Goal: Task Accomplishment & Management: Manage account settings

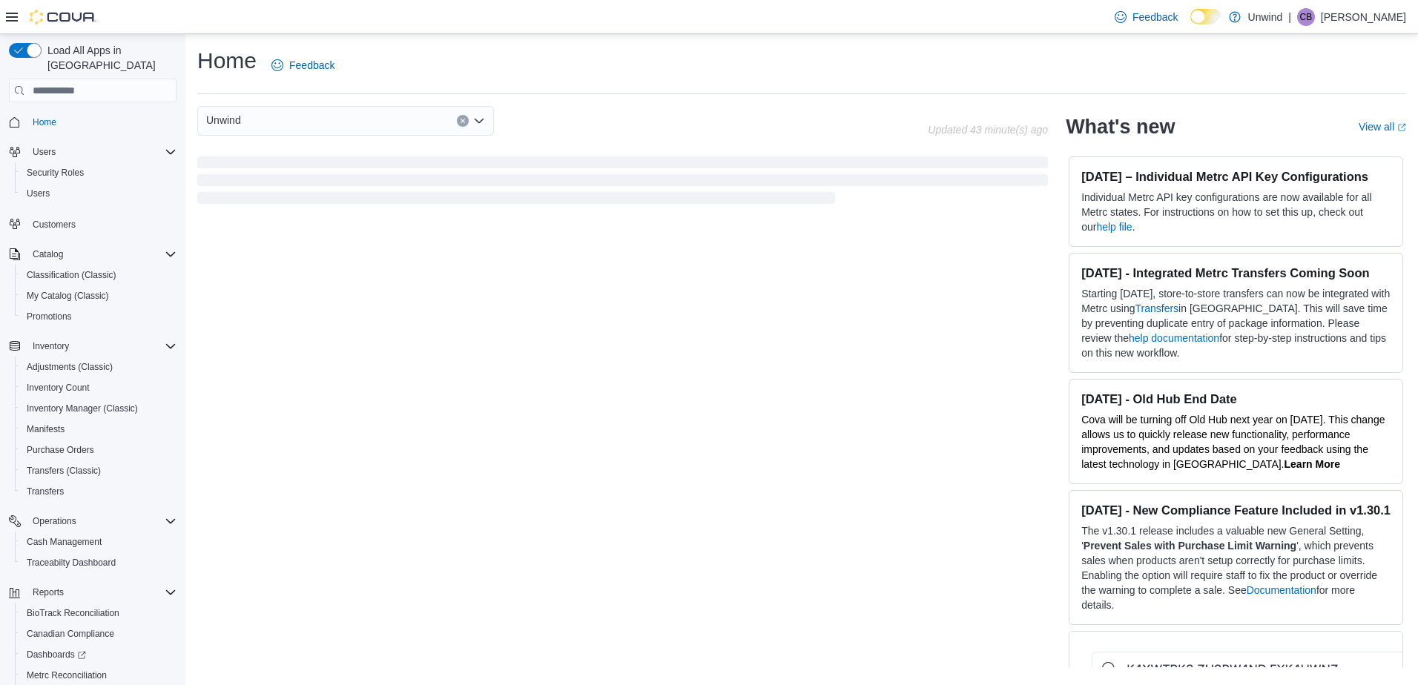
click at [64, 444] on span "Purchase Orders" at bounding box center [60, 450] width 67 height 12
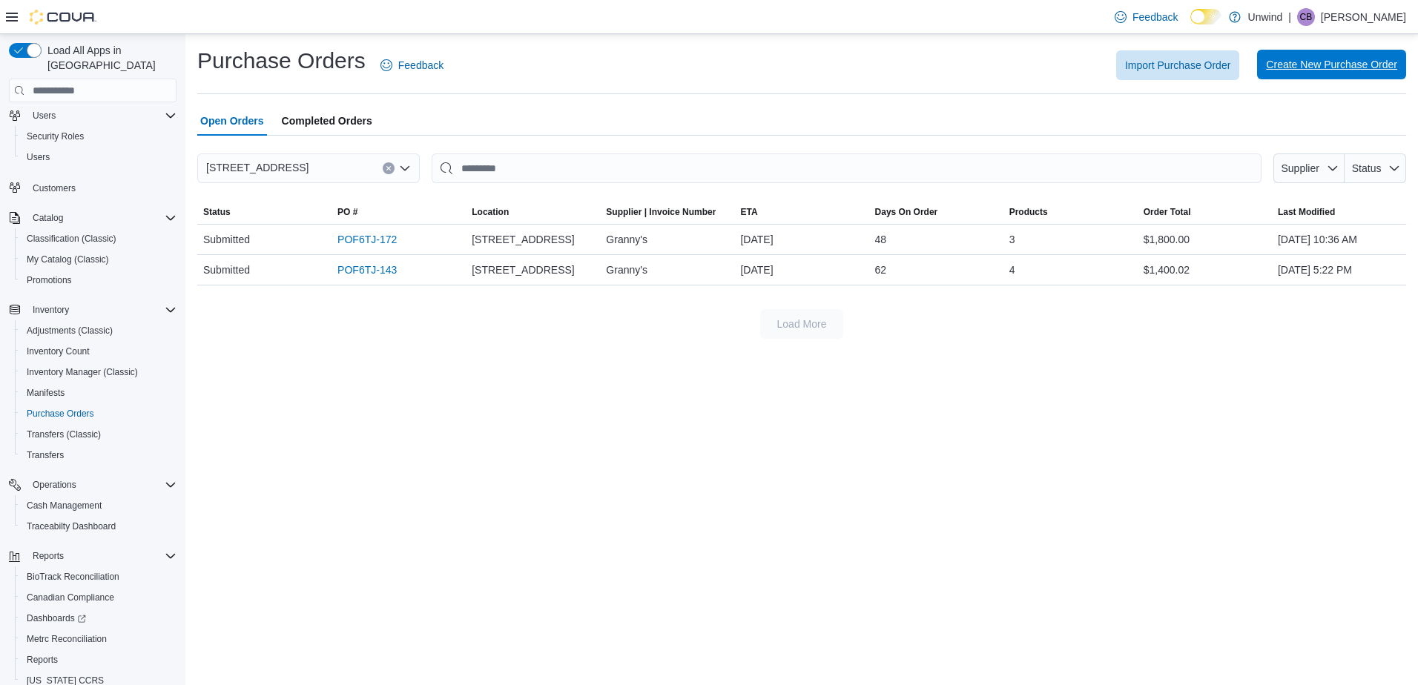
click at [1328, 64] on span "Create New Purchase Order" at bounding box center [1331, 64] width 131 height 15
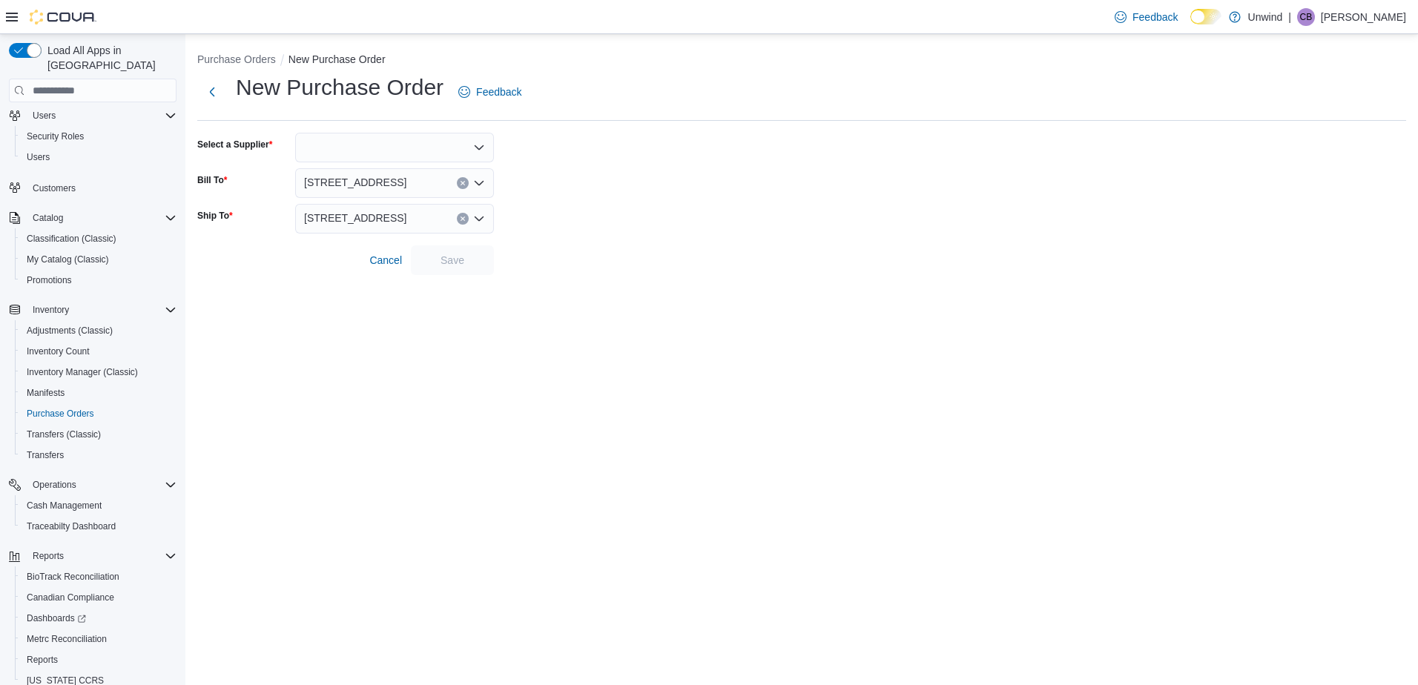
click at [481, 143] on icon "Open list of options" at bounding box center [479, 148] width 12 height 12
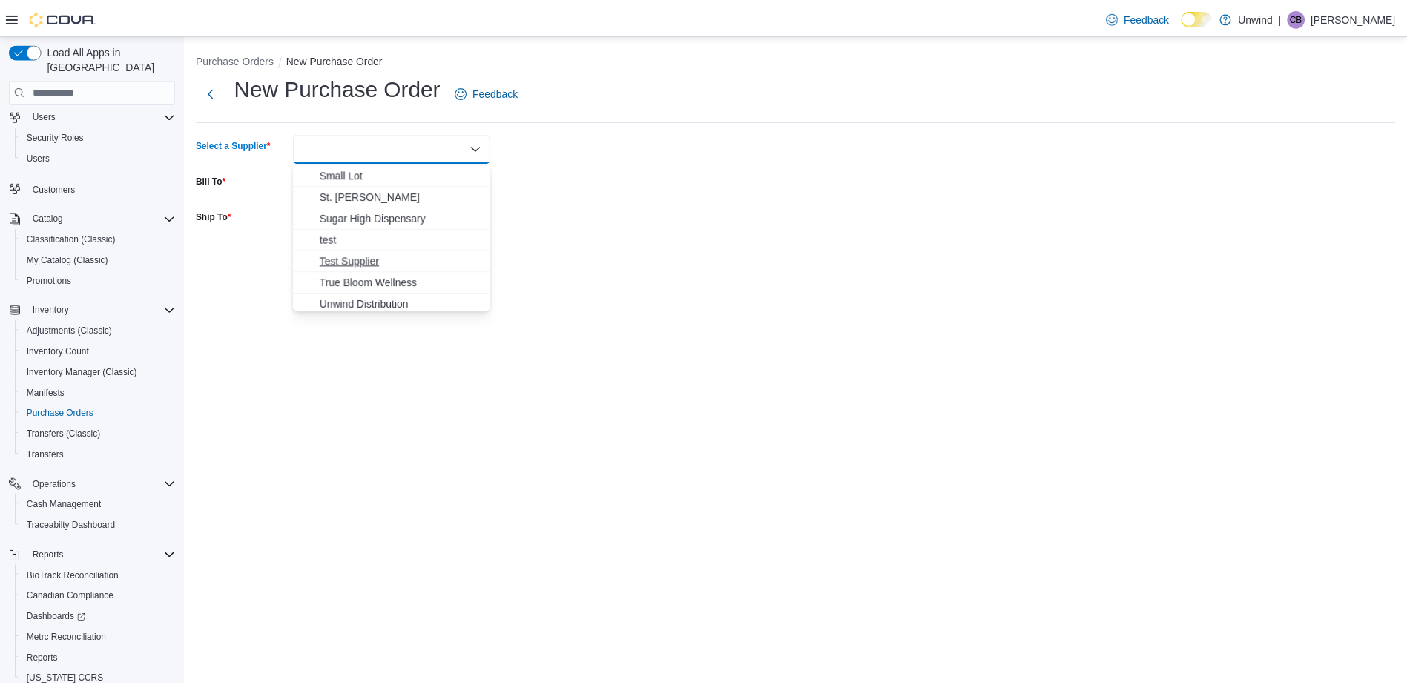
scroll to position [626, 0]
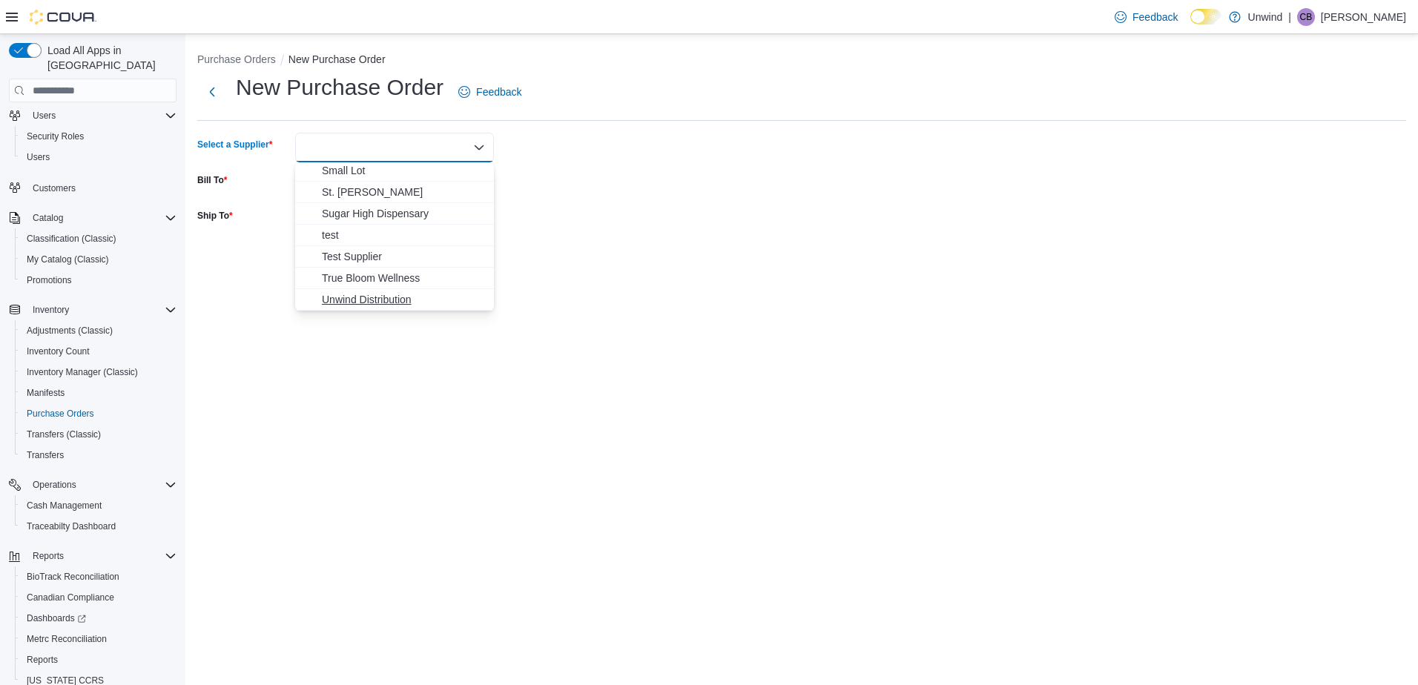
click at [389, 291] on button "Unwind Distribution" at bounding box center [394, 300] width 199 height 22
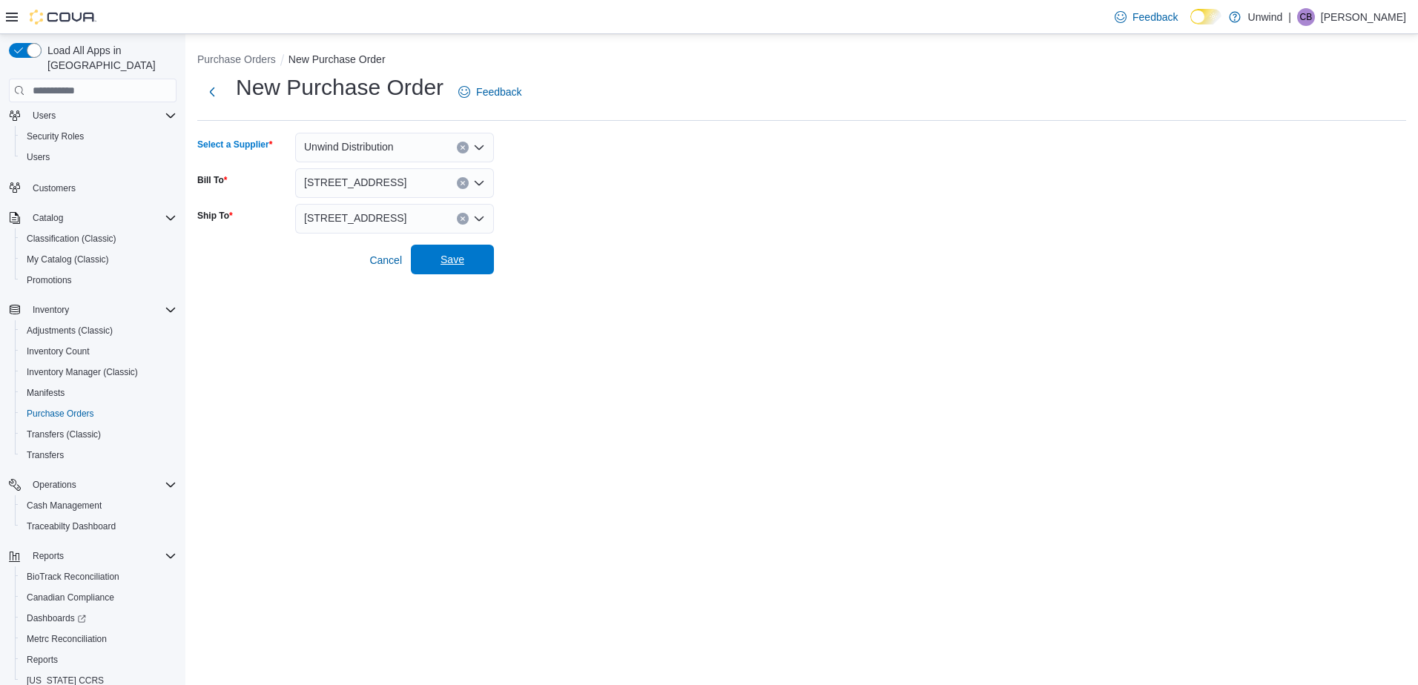
click at [432, 258] on span "Save" at bounding box center [452, 260] width 65 height 30
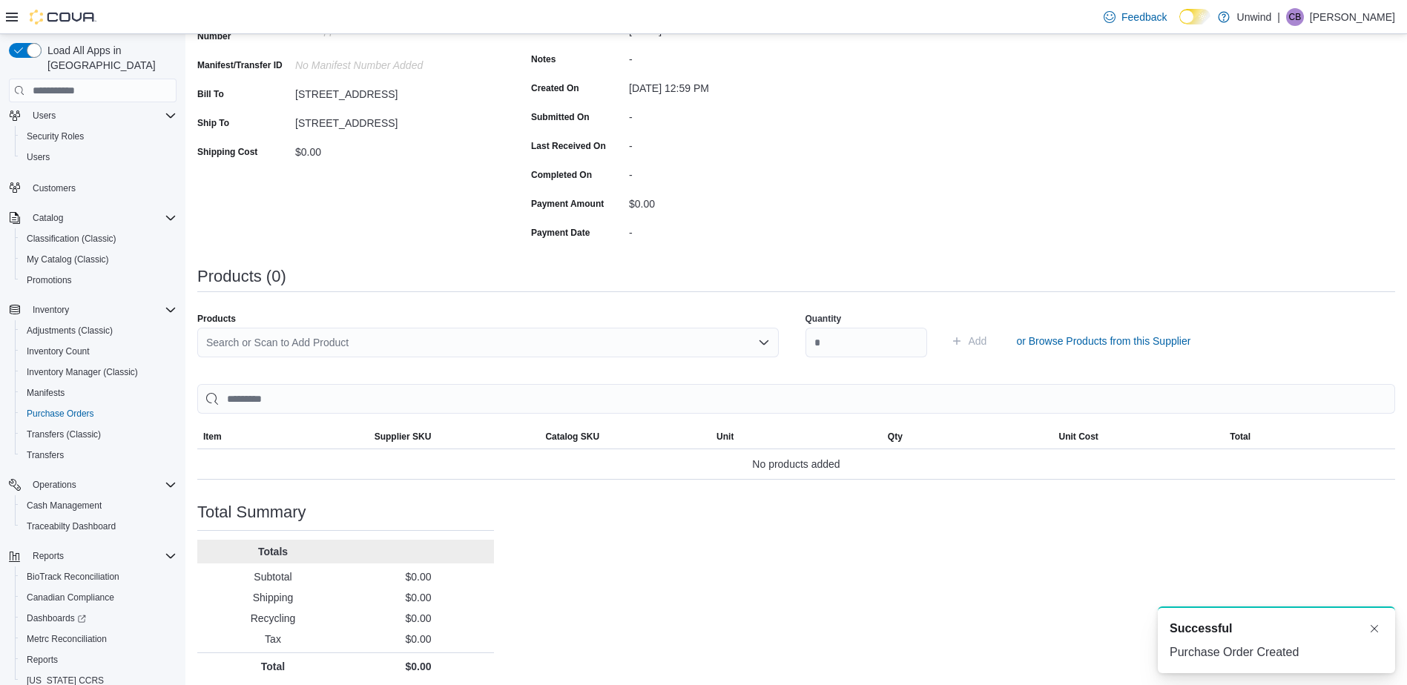
scroll to position [220, 0]
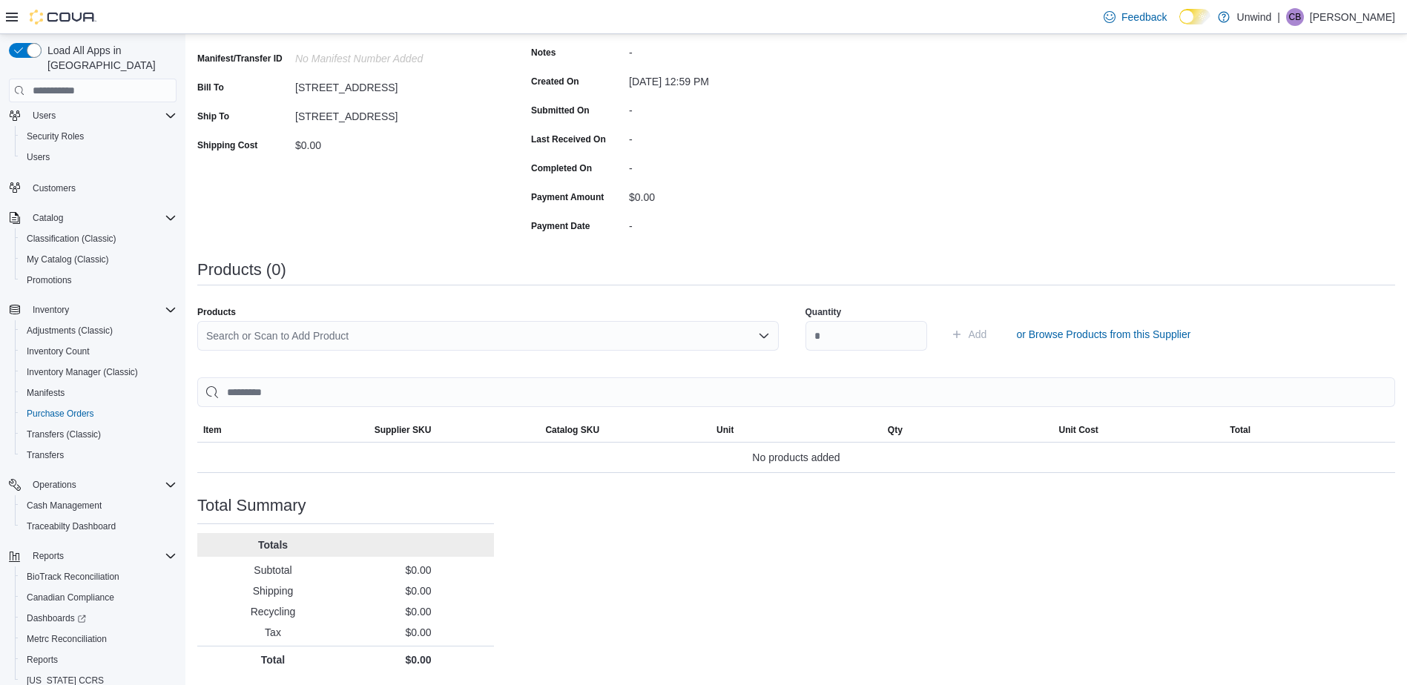
click at [556, 349] on div "Search or Scan to Add Product" at bounding box center [487, 336] width 581 height 30
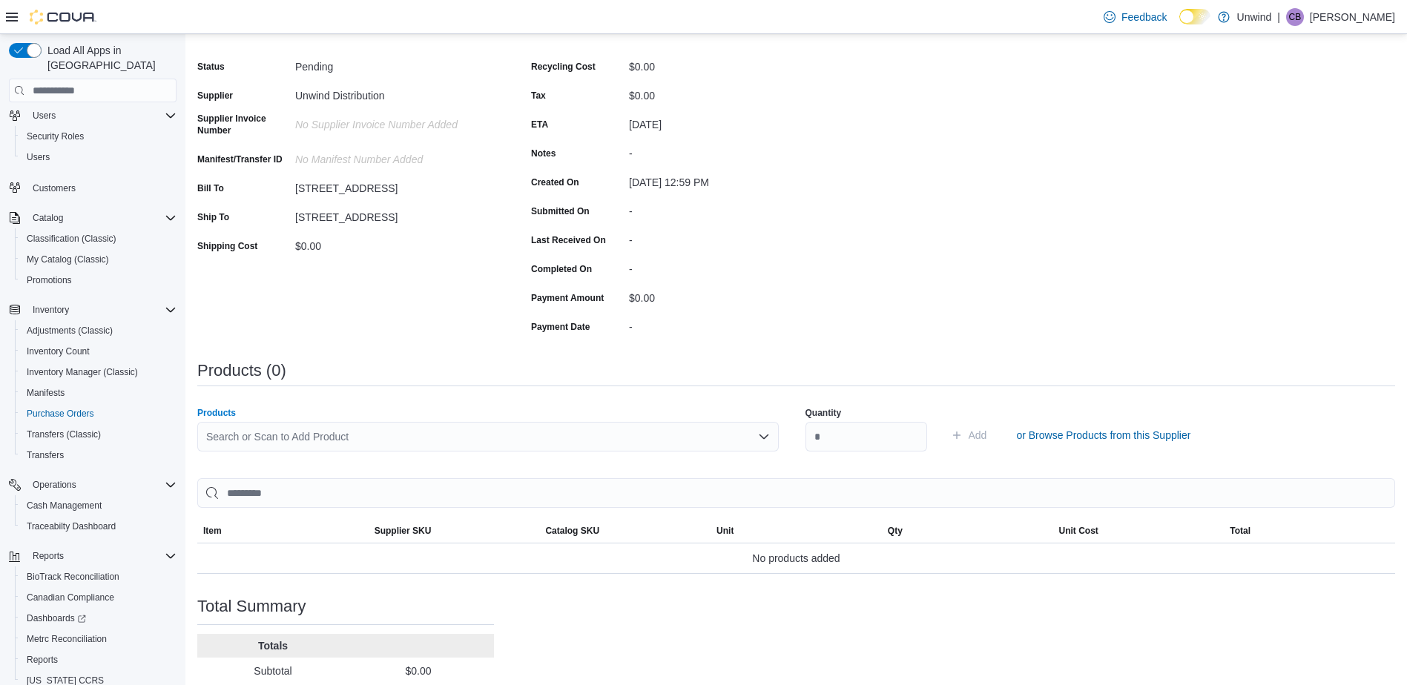
scroll to position [72, 0]
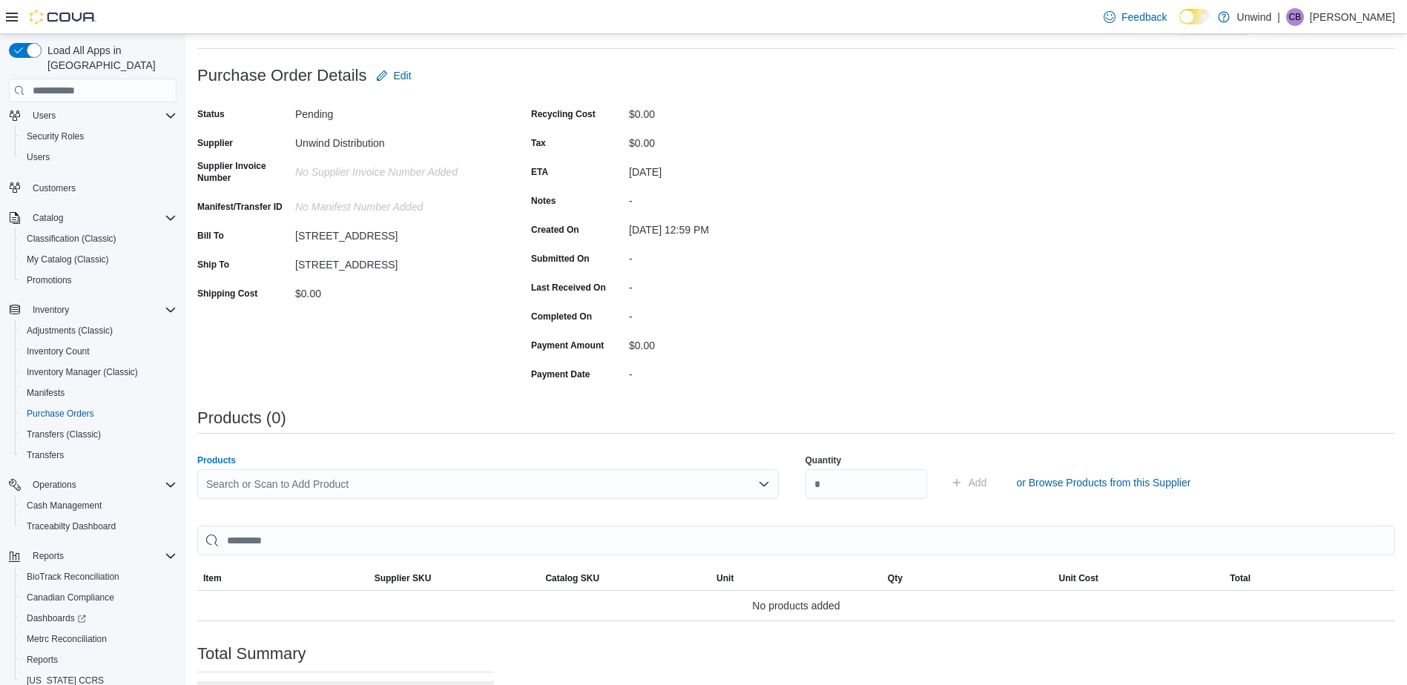
click at [476, 487] on div "Search or Scan to Add Product" at bounding box center [487, 484] width 581 height 30
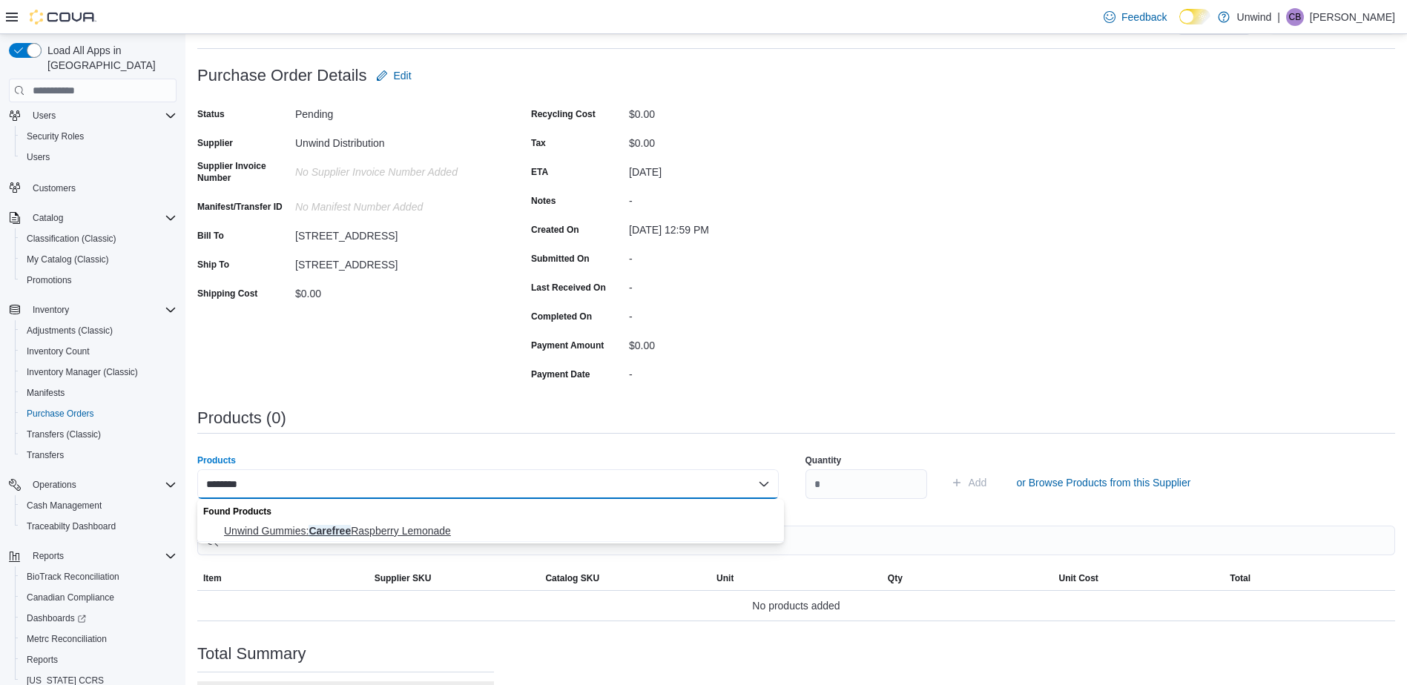
type input "********"
click at [441, 529] on span "Unwind Gummies: Carefree Raspberry Lemonade" at bounding box center [499, 531] width 551 height 15
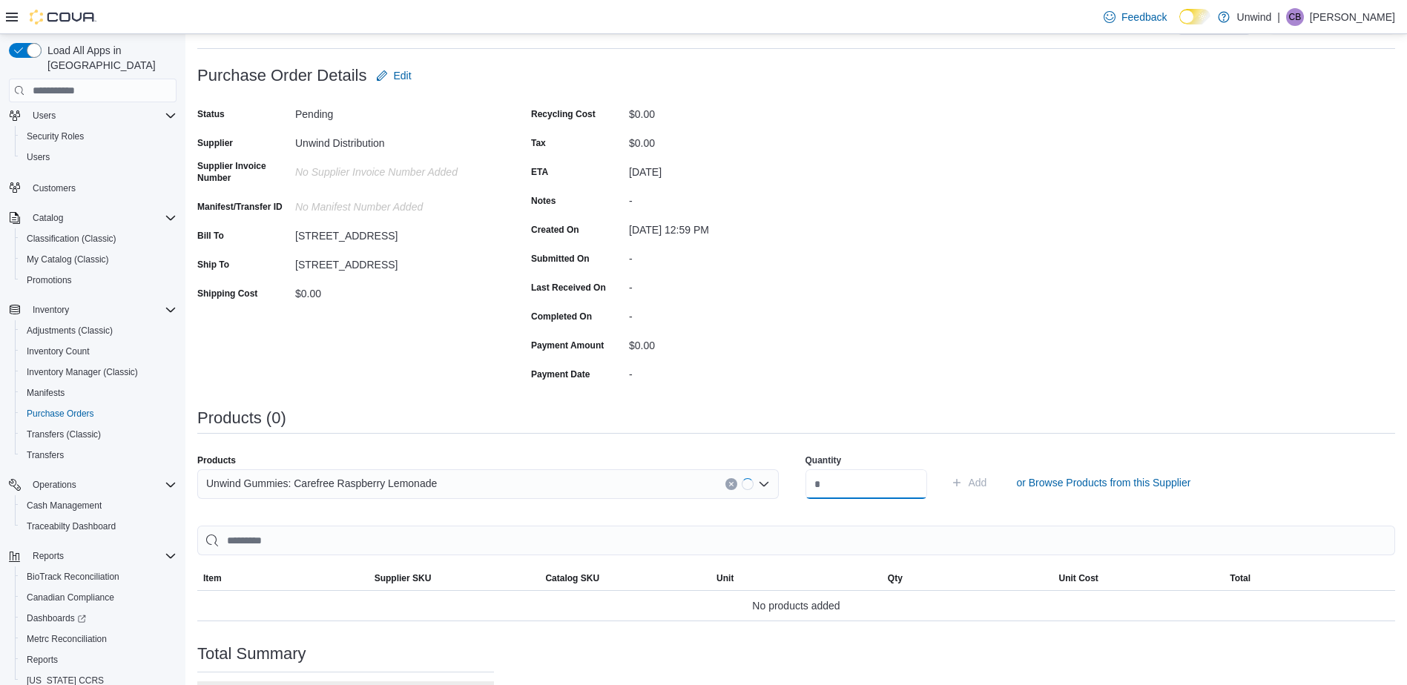
click at [868, 480] on input "number" at bounding box center [866, 484] width 122 height 30
type input "**"
click at [987, 485] on span "Add" at bounding box center [977, 482] width 19 height 15
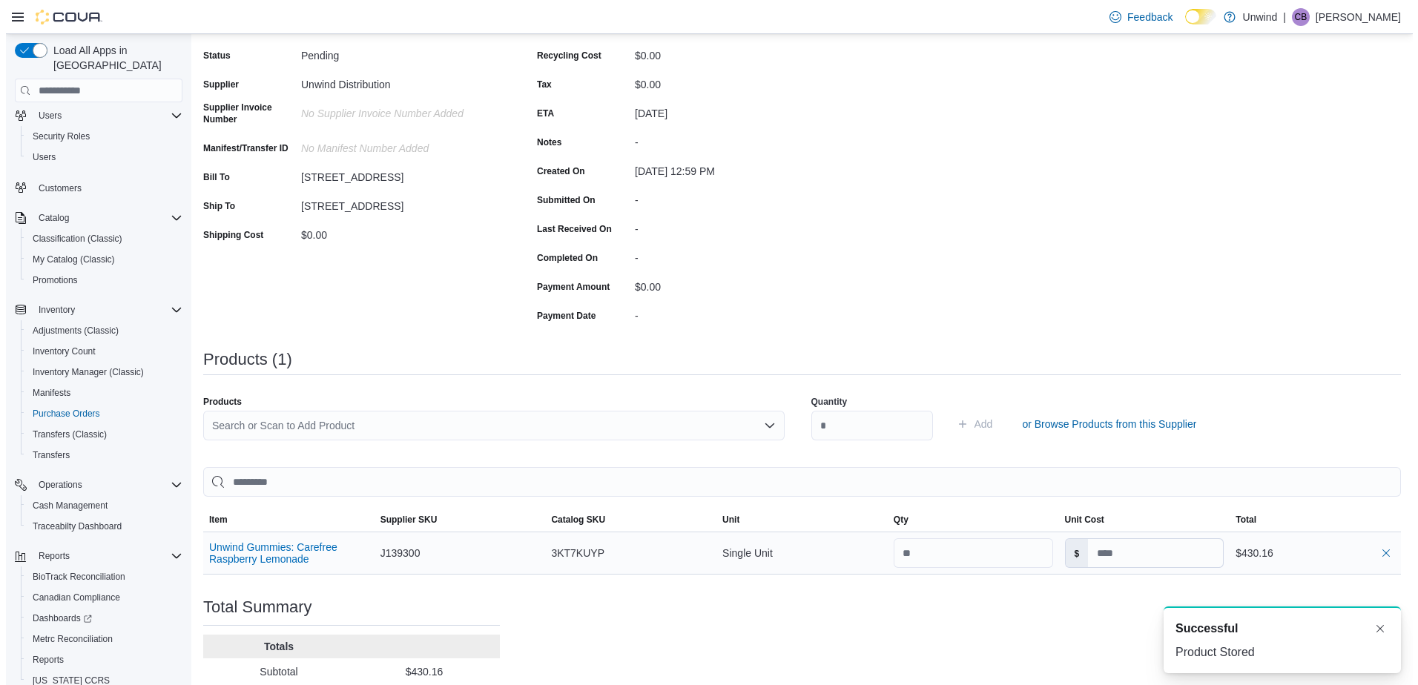
scroll to position [0, 0]
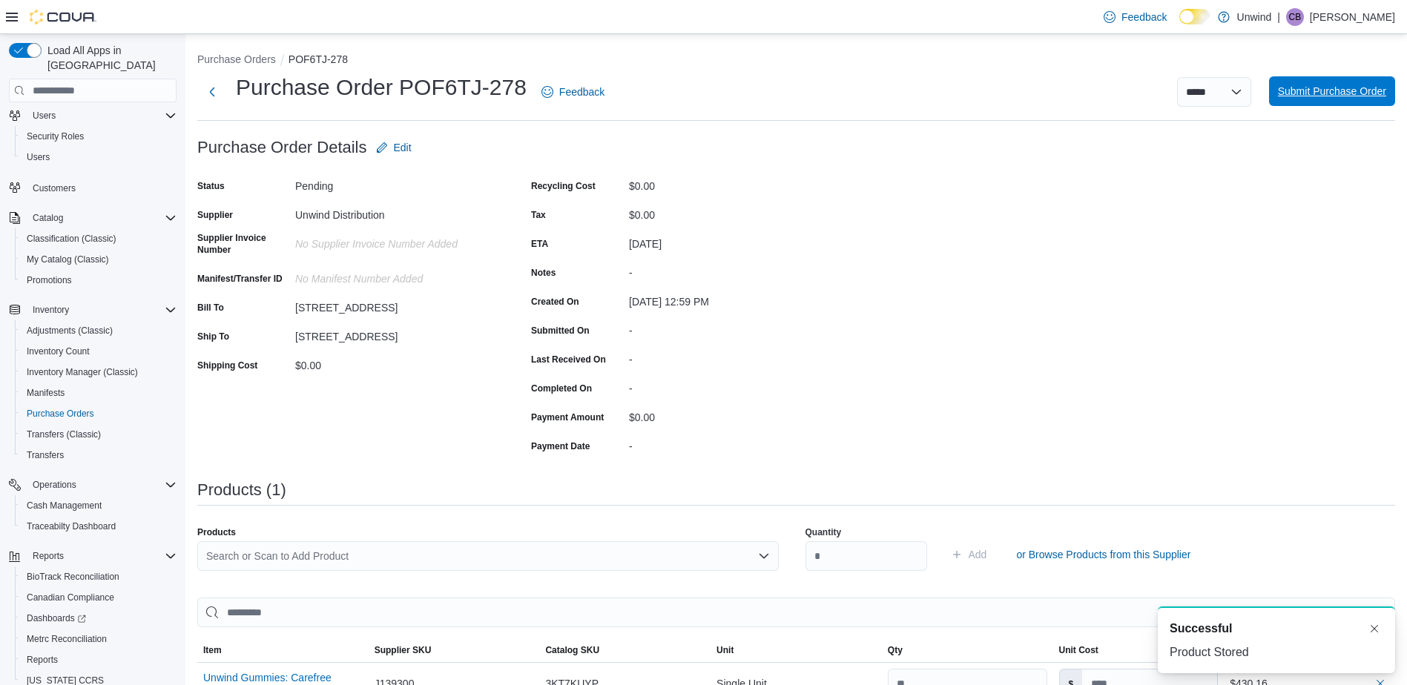
click at [1306, 96] on span "Submit Purchase Order" at bounding box center [1332, 91] width 108 height 15
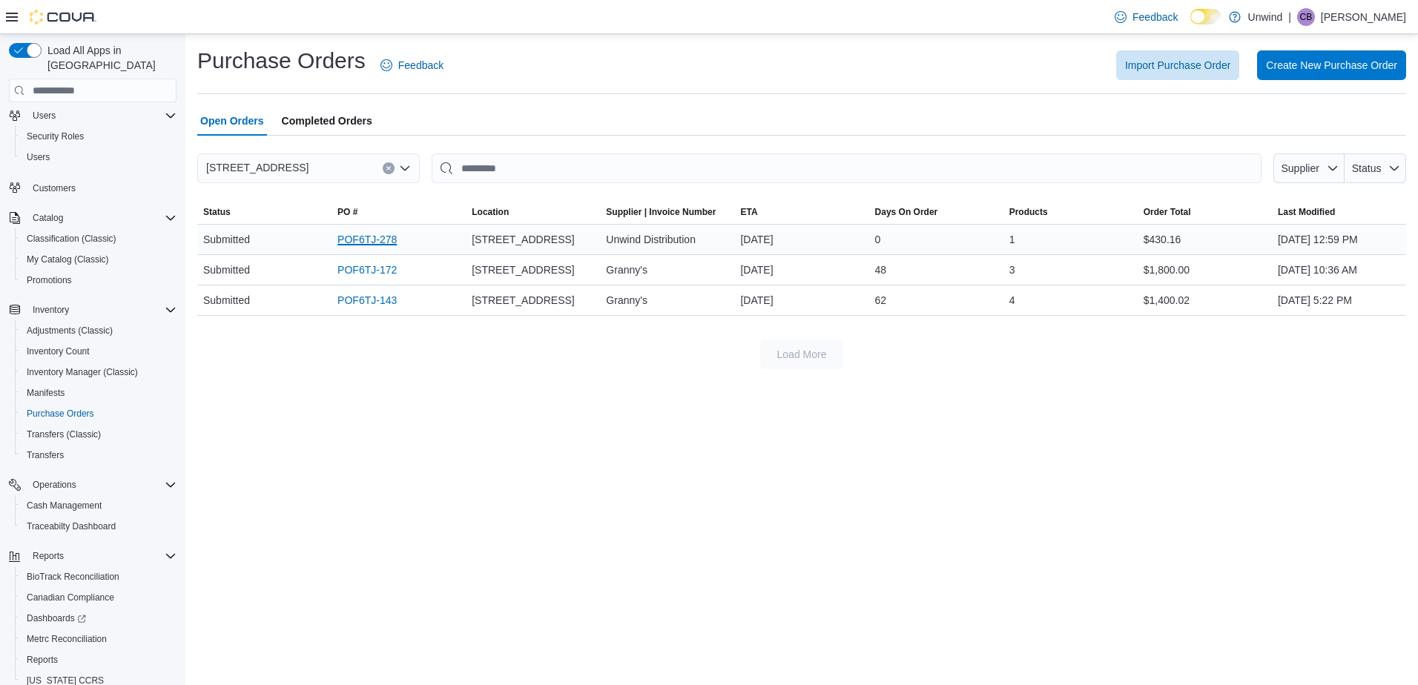
click at [372, 235] on link "POF6TJ-278" at bounding box center [366, 240] width 59 height 18
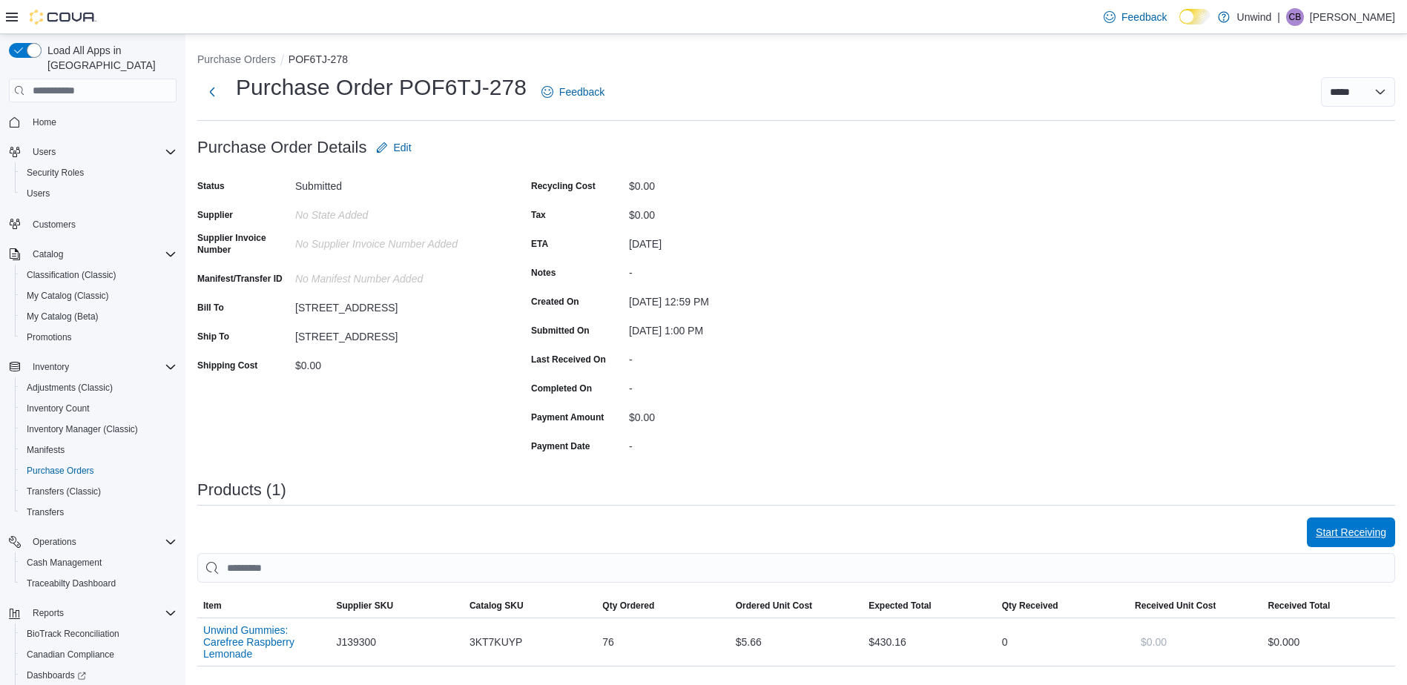
click at [1358, 529] on span "Start Receiving" at bounding box center [1351, 532] width 70 height 15
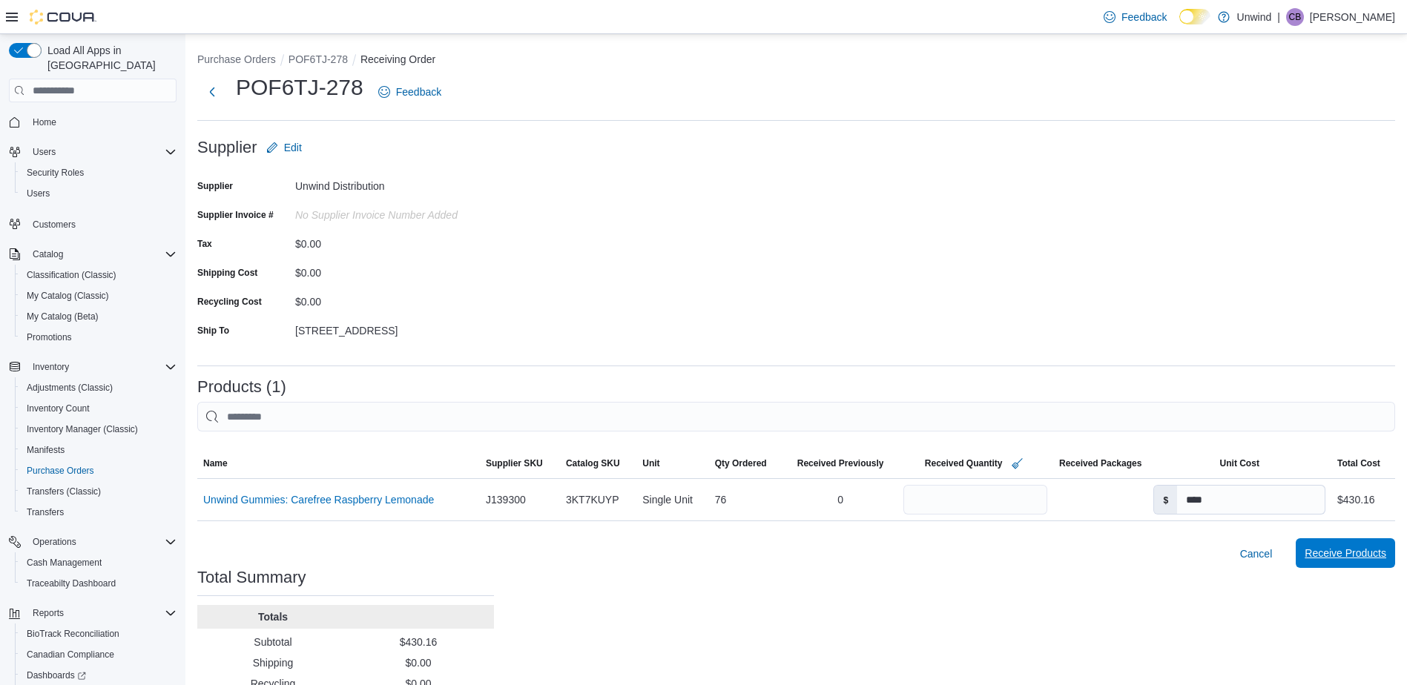
click at [1352, 543] on span "Receive Products" at bounding box center [1345, 553] width 82 height 30
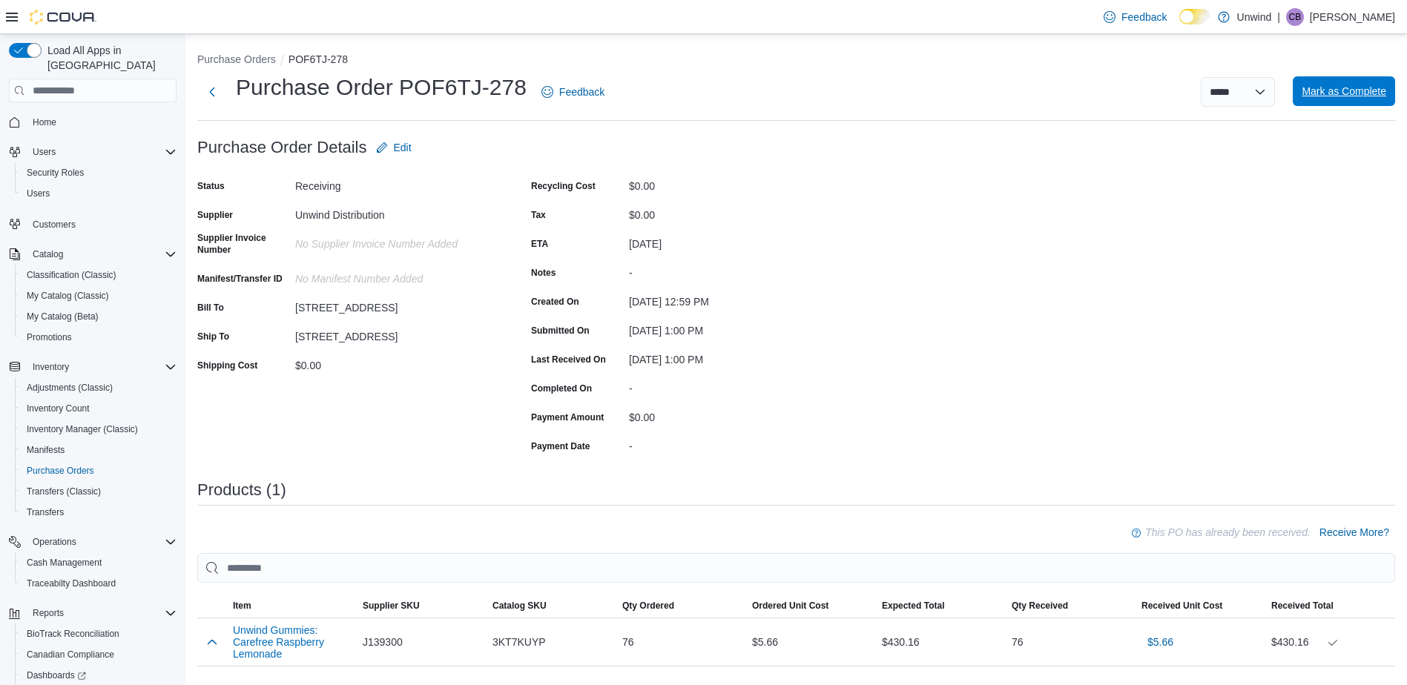
click at [1354, 87] on span "Mark as Complete" at bounding box center [1343, 91] width 85 height 15
